Goal: Transaction & Acquisition: Book appointment/travel/reservation

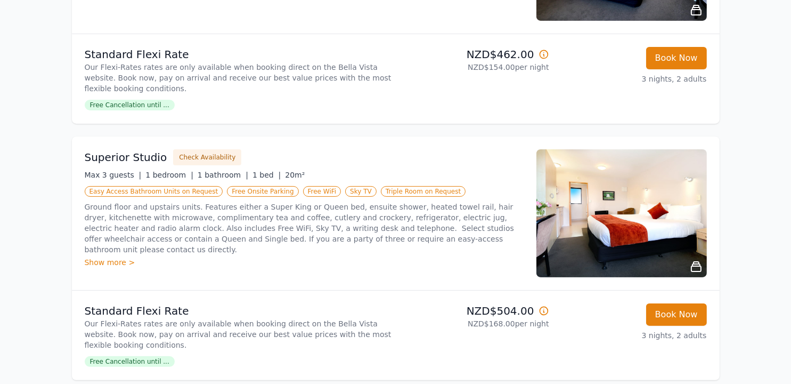
scroll to position [320, 0]
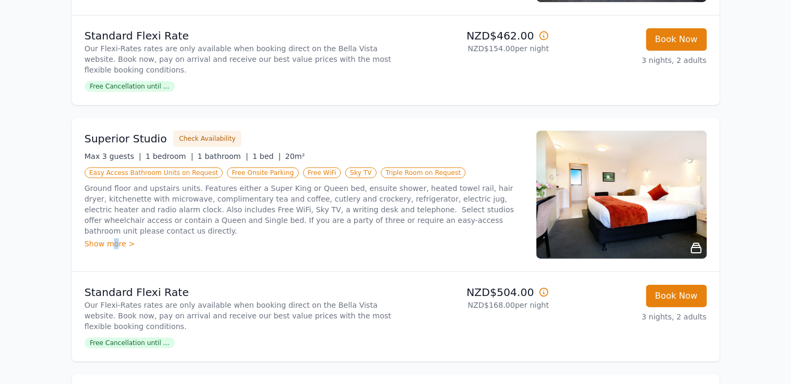
click at [113, 238] on div "Show more >" at bounding box center [304, 243] width 439 height 11
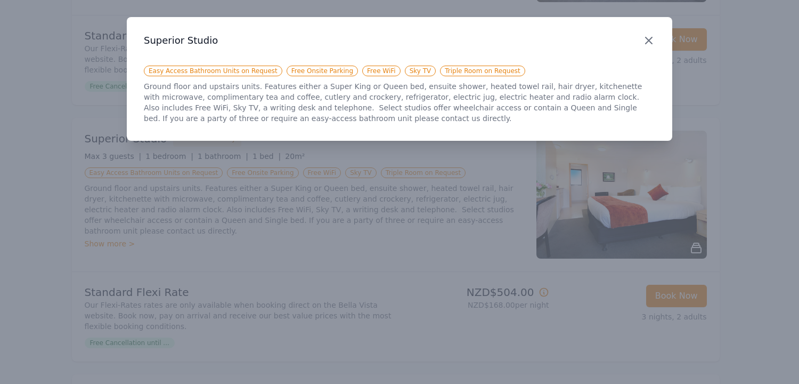
drag, startPoint x: 645, startPoint y: 41, endPoint x: 651, endPoint y: 39, distance: 5.6
click at [645, 39] on icon "button" at bounding box center [649, 40] width 13 height 13
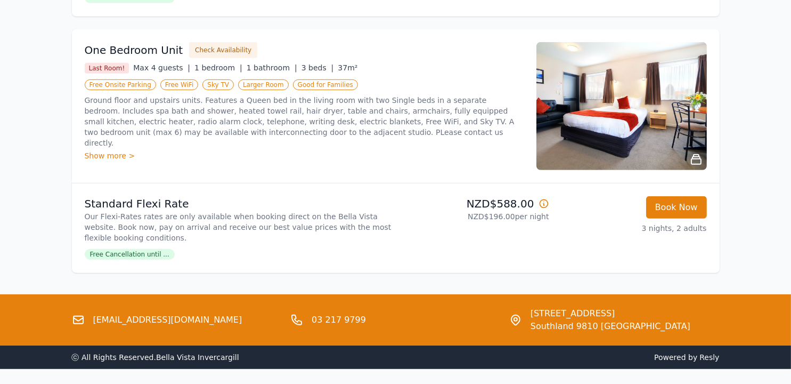
scroll to position [646, 0]
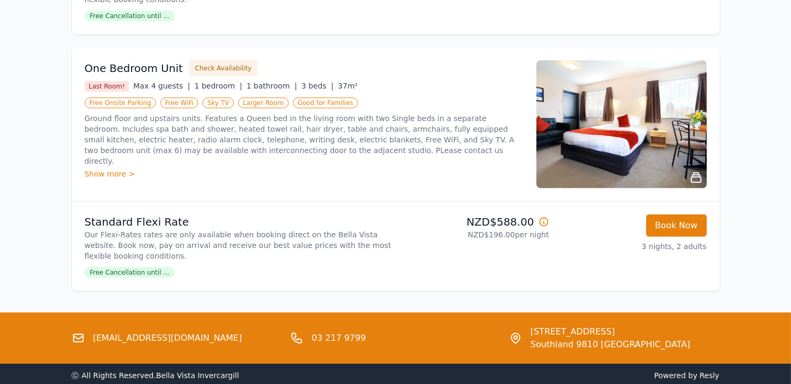
click at [149, 271] on span "Free Cancellation until ..." at bounding box center [130, 272] width 90 height 11
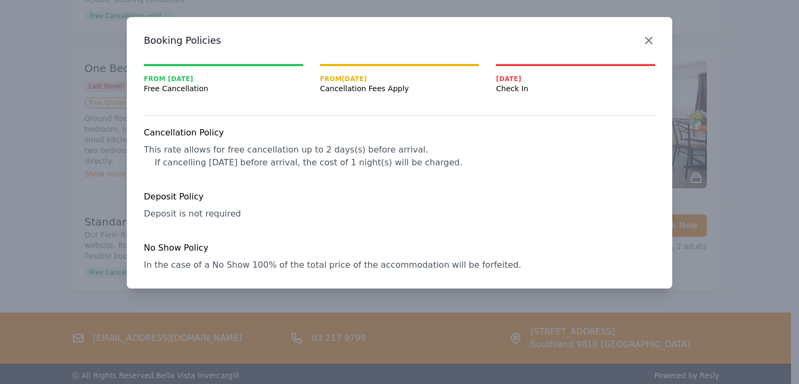
click at [648, 40] on icon "button" at bounding box center [649, 40] width 13 height 13
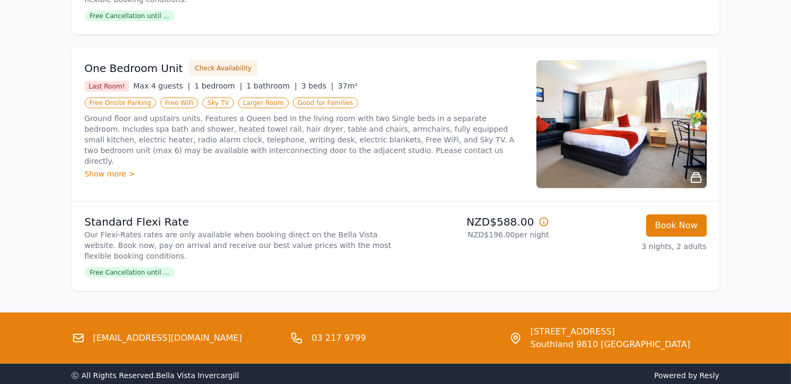
drag, startPoint x: 616, startPoint y: 117, endPoint x: 597, endPoint y: 149, distance: 36.8
click at [597, 149] on img at bounding box center [622, 124] width 171 height 128
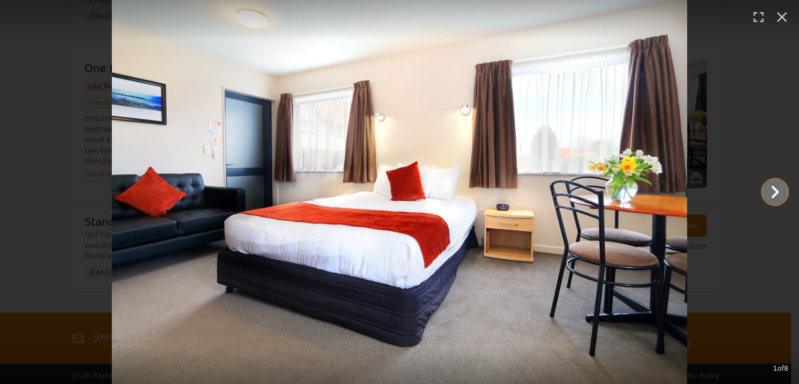
click at [782, 182] on icon "Show slide 2 of 8" at bounding box center [776, 192] width 26 height 26
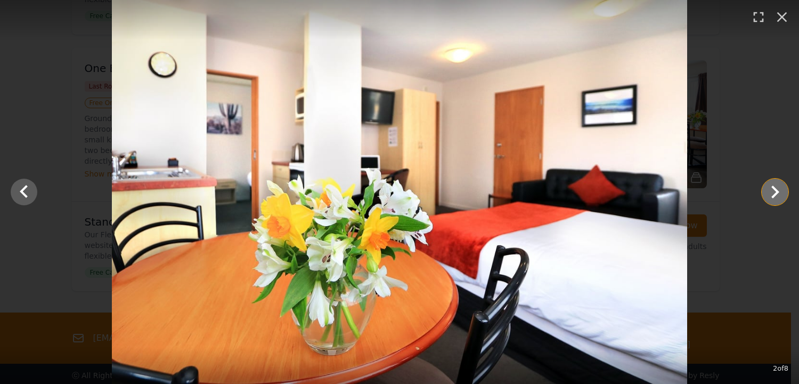
click at [774, 188] on icon "Show slide 3 of 8" at bounding box center [776, 191] width 8 height 13
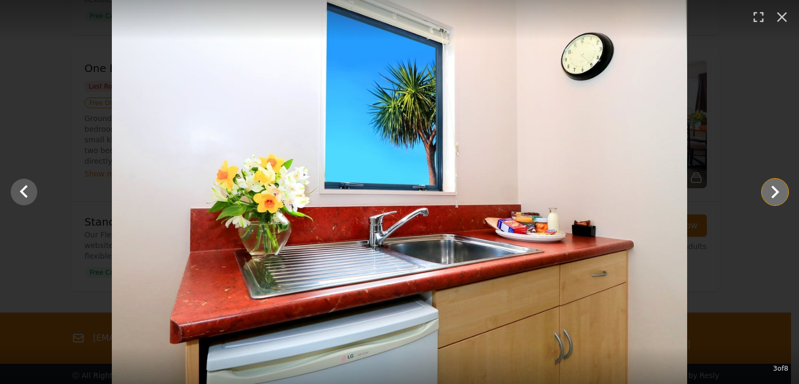
click at [774, 188] on icon "Show slide 4 of 8" at bounding box center [776, 191] width 8 height 13
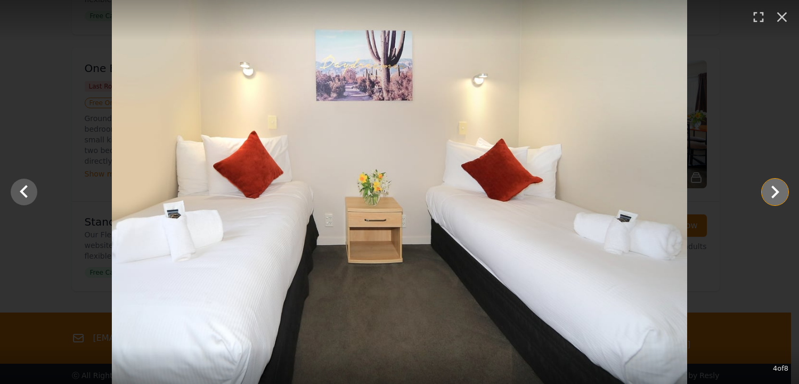
click at [774, 188] on icon "Show slide 5 of 8" at bounding box center [776, 191] width 8 height 13
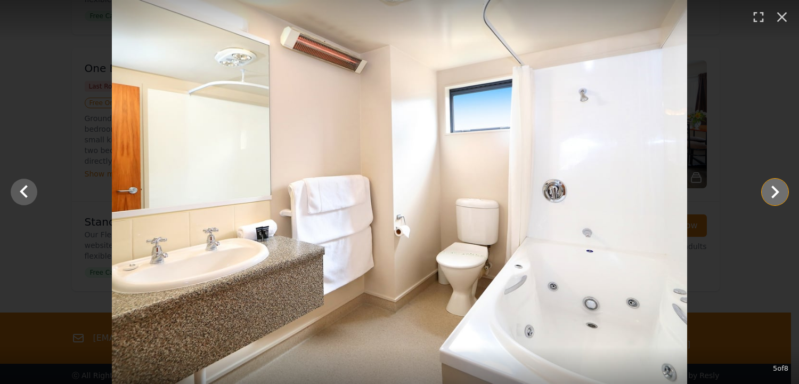
click at [774, 188] on icon "Show slide 6 of 8" at bounding box center [776, 191] width 8 height 13
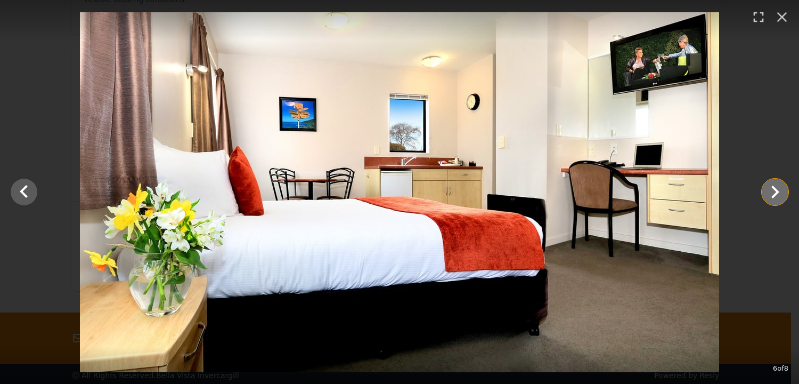
click at [775, 189] on icon "Show slide 7 of 8" at bounding box center [776, 191] width 8 height 13
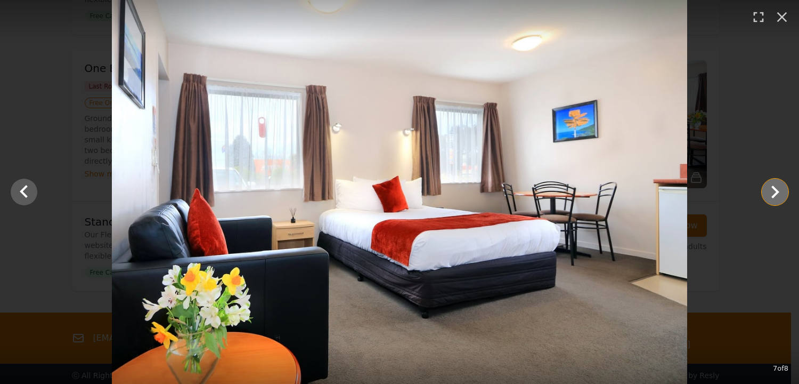
click at [775, 190] on icon "Show slide 8 of 8" at bounding box center [776, 191] width 8 height 13
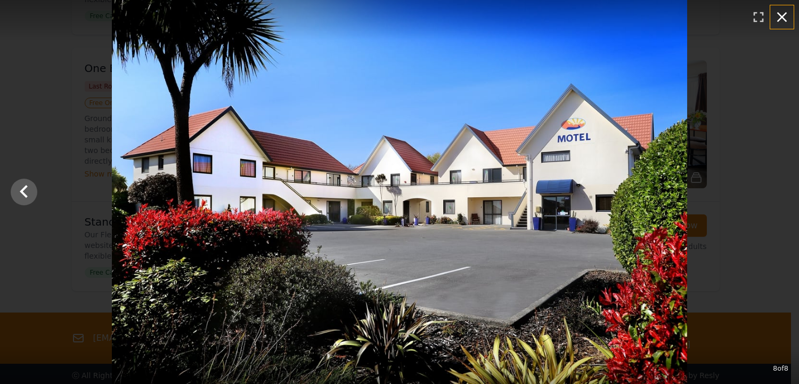
click at [780, 16] on icon "button" at bounding box center [782, 17] width 17 height 17
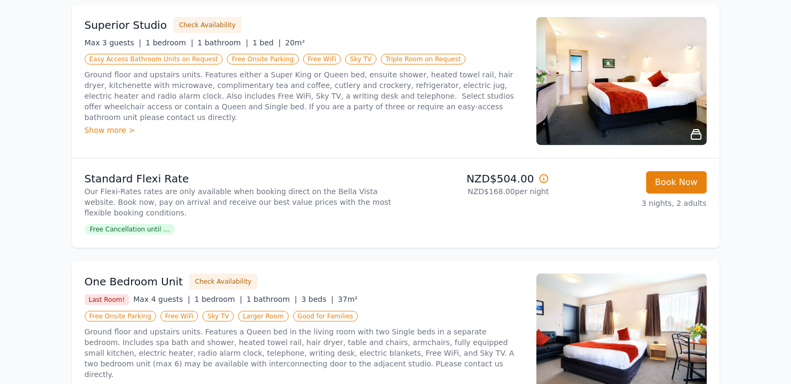
scroll to position [380, 0]
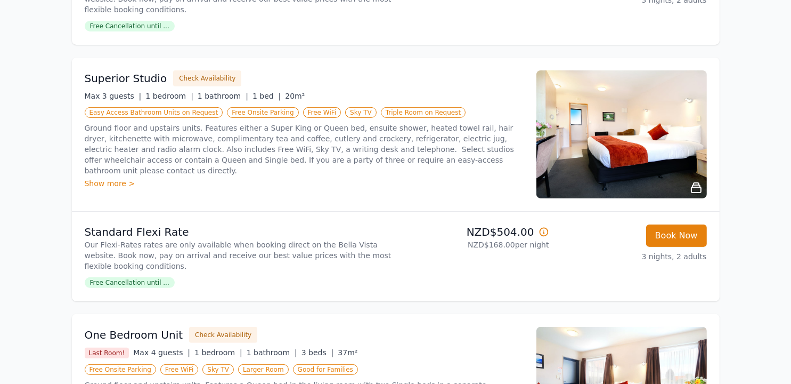
click at [622, 118] on img at bounding box center [622, 134] width 171 height 128
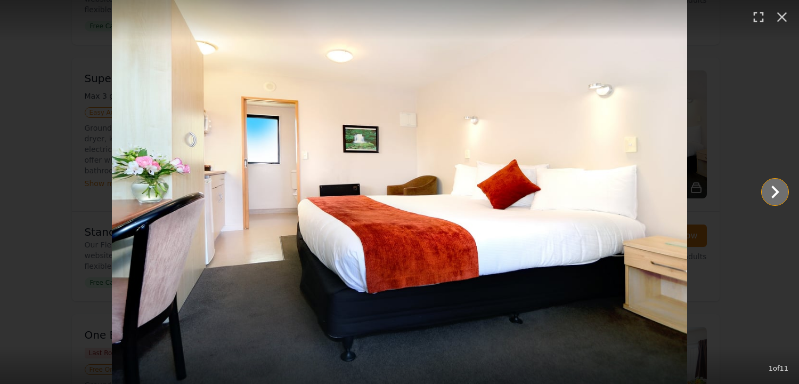
click at [784, 192] on icon "Show slide 2 of 11" at bounding box center [776, 192] width 26 height 26
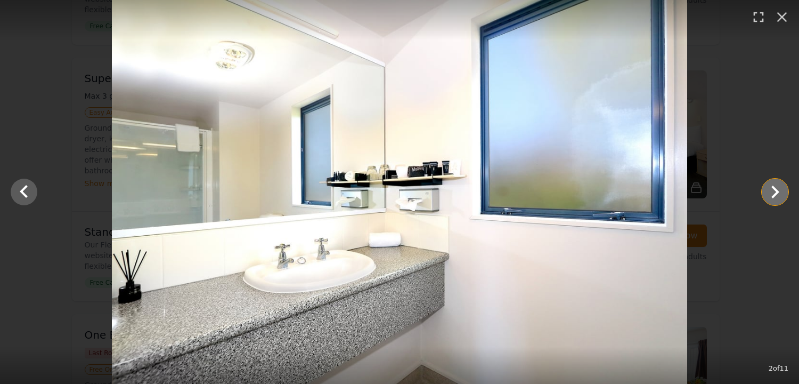
click at [784, 192] on icon "Show slide 3 of 11" at bounding box center [776, 192] width 26 height 26
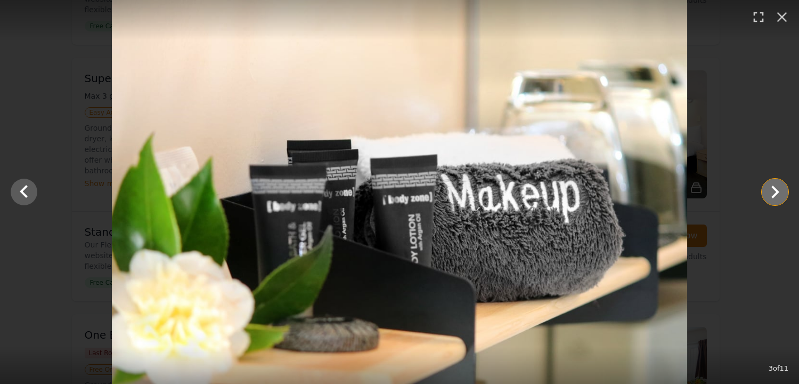
click at [784, 192] on icon "Show slide 4 of 11" at bounding box center [776, 192] width 26 height 26
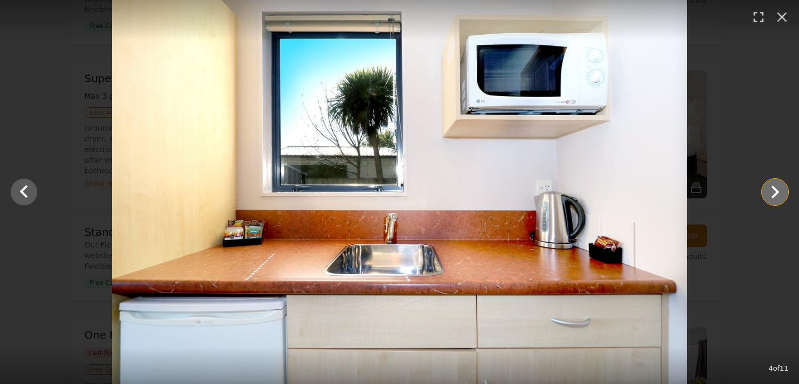
click at [784, 192] on icon "Show slide 5 of 11" at bounding box center [776, 192] width 26 height 26
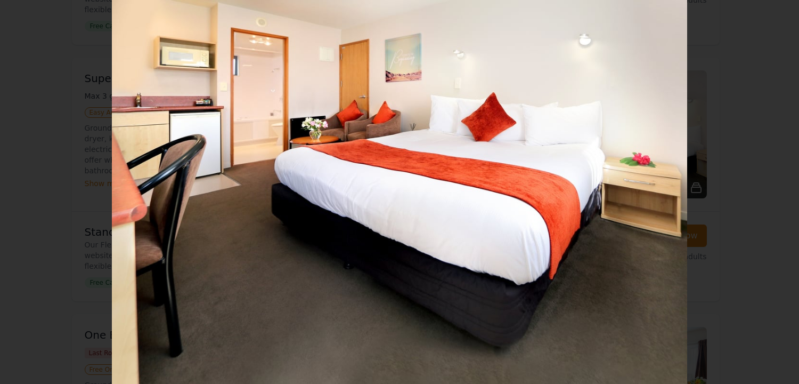
click at [784, 192] on icon "Show slide 6 of 11" at bounding box center [776, 192] width 26 height 26
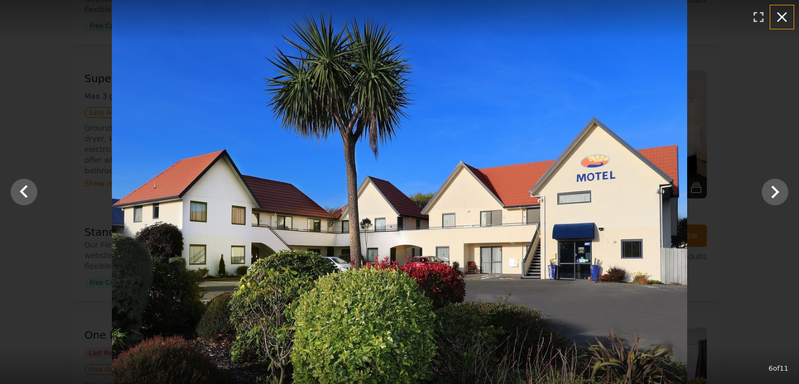
click at [784, 15] on icon "button" at bounding box center [783, 17] width 10 height 10
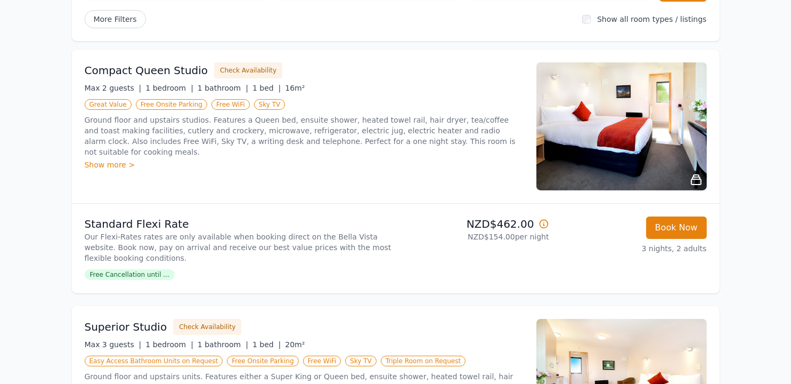
scroll to position [114, 0]
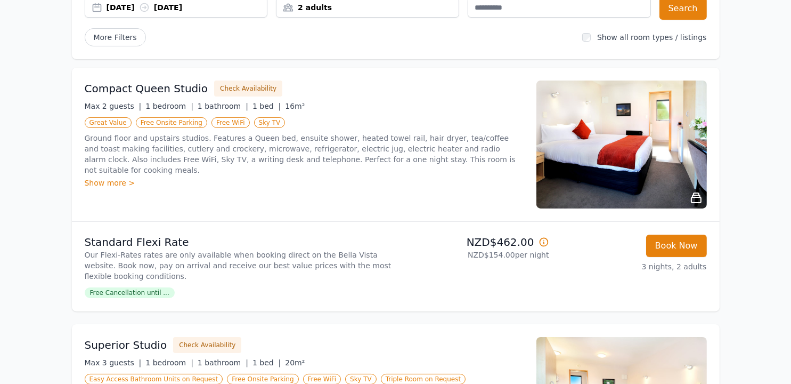
click at [629, 140] on img at bounding box center [622, 144] width 171 height 128
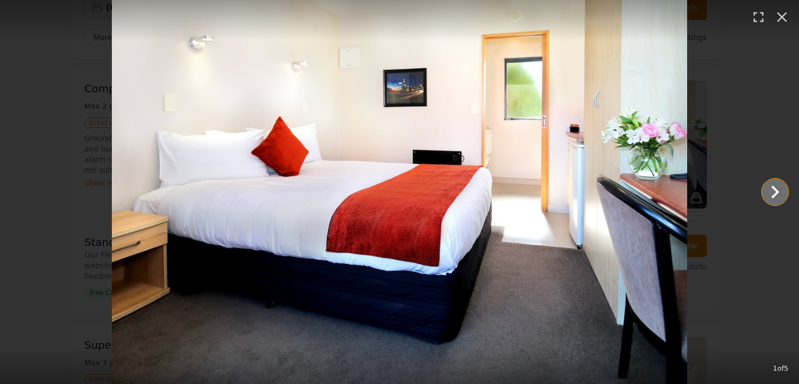
click at [778, 193] on icon "Show slide 2 of 5" at bounding box center [776, 191] width 8 height 13
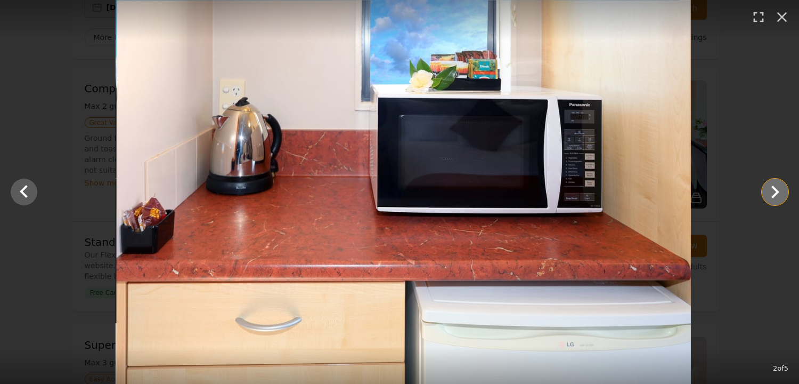
click at [778, 192] on icon "Show slide 3 of 5" at bounding box center [776, 191] width 8 height 13
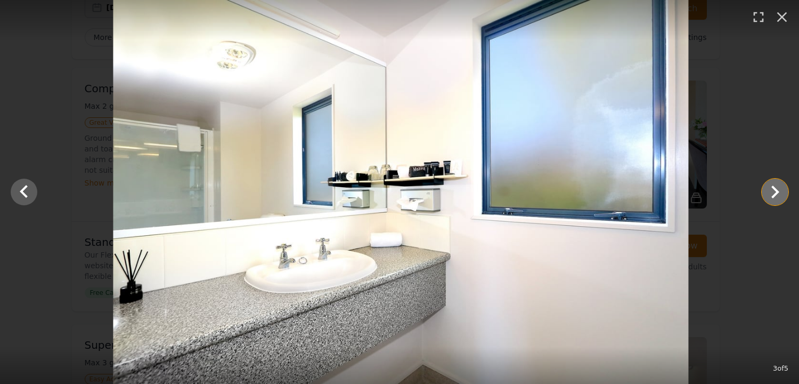
click at [778, 192] on icon "Show slide 4 of 5" at bounding box center [776, 191] width 8 height 13
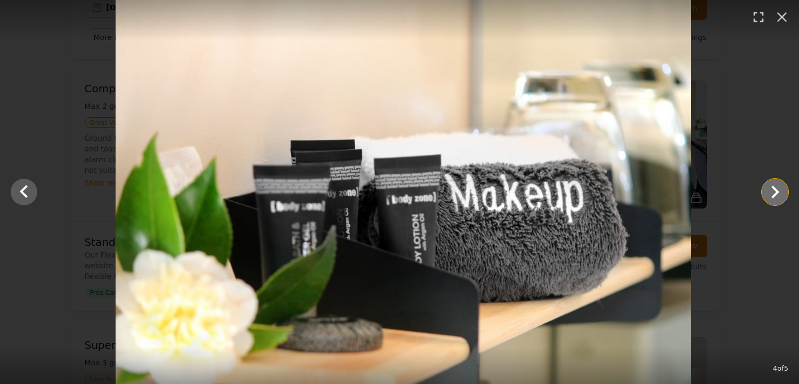
click at [778, 192] on icon "Show slide 5 of 5" at bounding box center [776, 191] width 8 height 13
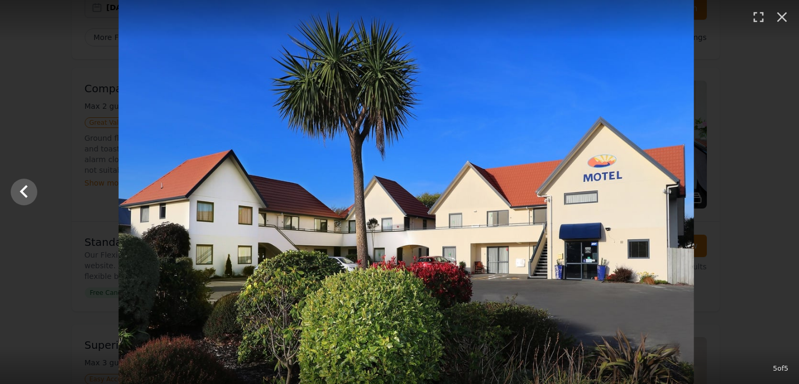
click at [778, 192] on div at bounding box center [406, 192] width 799 height 384
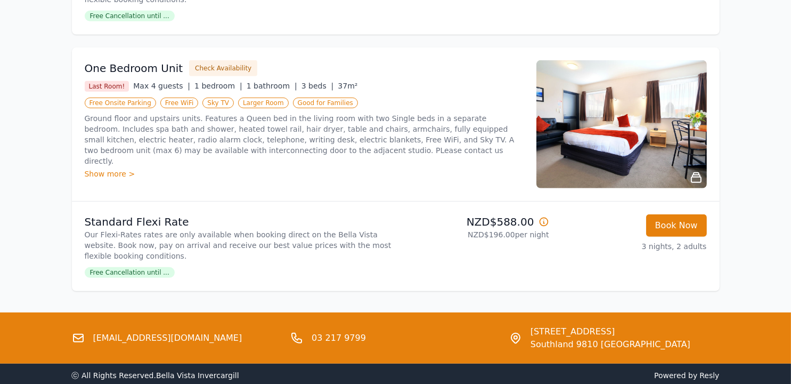
scroll to position [700, 0]
